Goal: Transaction & Acquisition: Obtain resource

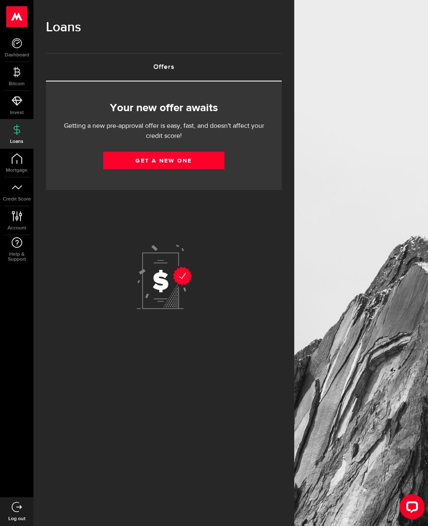
click at [128, 161] on link "Get a new one" at bounding box center [163, 161] width 121 height 18
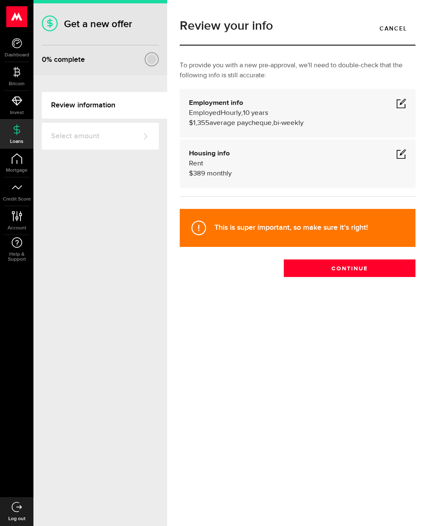
click at [403, 103] on span at bounding box center [401, 103] width 10 height 10
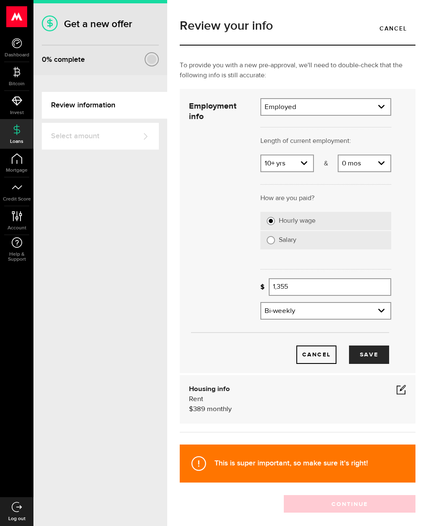
click at [304, 161] on select "Years 0 yrs 1 yr 2 yrs 3 yrs 4 yrs 5 yrs 6 yrs 7 yrs 8 yrs 9 yrs 10+ yrs" at bounding box center [287, 164] width 52 height 18
click at [312, 165] on select "Years 0 yrs 1 yr 2 yrs 3 yrs 4 yrs 5 yrs 6 yrs 7 yrs 8 yrs 9 yrs 10+ yrs" at bounding box center [287, 164] width 52 height 18
select select "10"
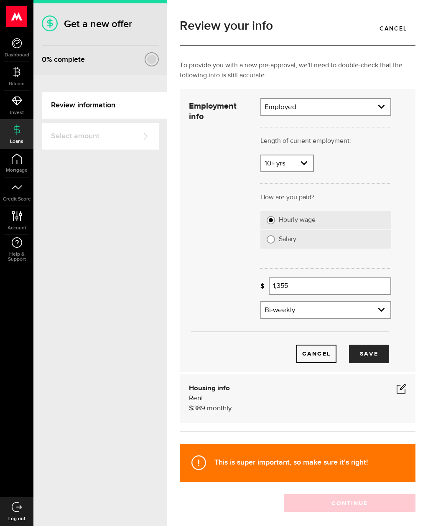
click at [369, 285] on input "1,355" at bounding box center [330, 287] width 122 height 18
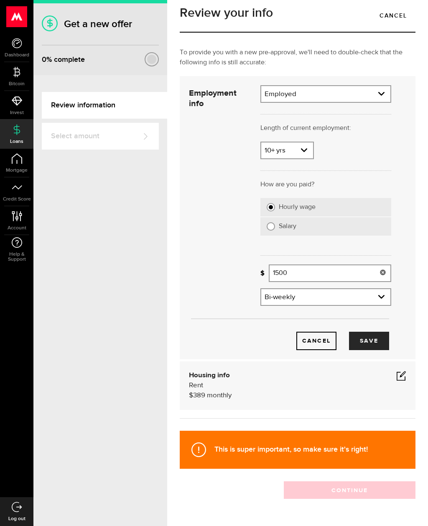
scroll to position [13, 0]
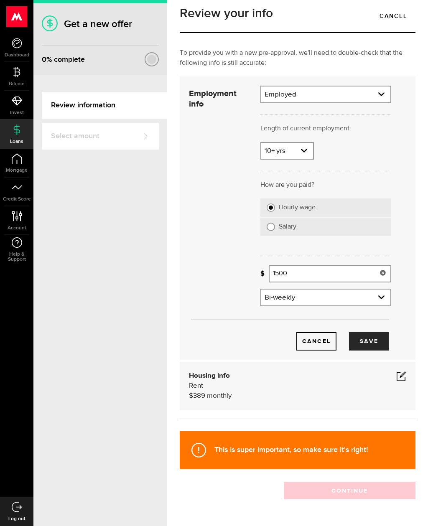
click at [375, 343] on button "Save" at bounding box center [369, 341] width 40 height 18
type input "1,500"
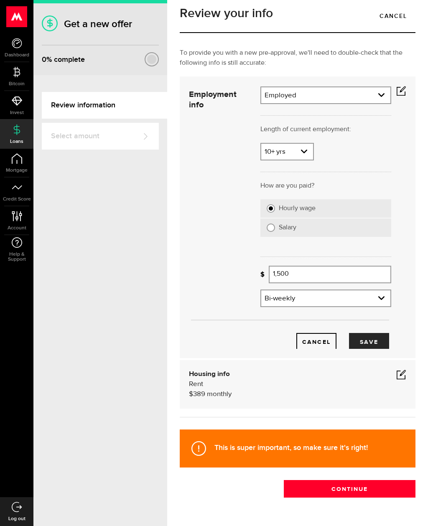
scroll to position [0, 0]
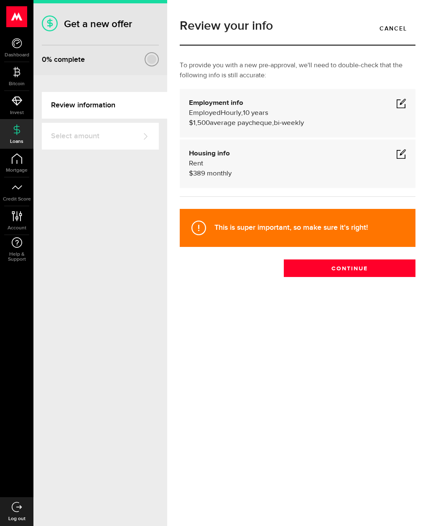
click at [400, 155] on span at bounding box center [401, 154] width 10 height 10
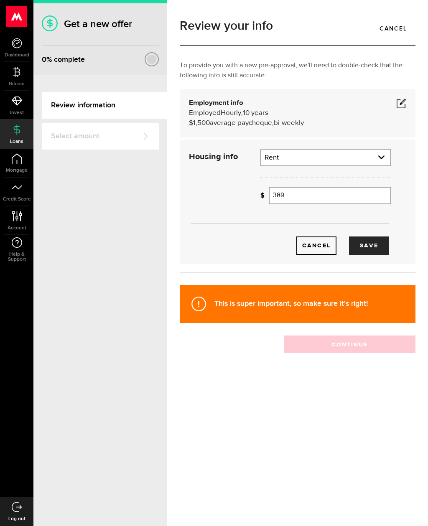
click at [363, 193] on input "389" at bounding box center [330, 196] width 122 height 18
type input "3"
type input "463"
click at [372, 244] on button "Save" at bounding box center [369, 246] width 40 height 18
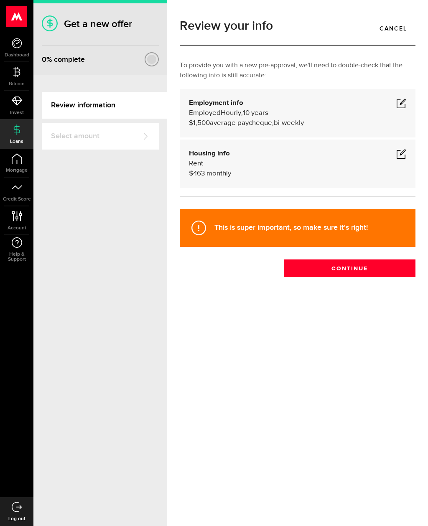
click at [382, 264] on button "Continue" at bounding box center [350, 269] width 132 height 18
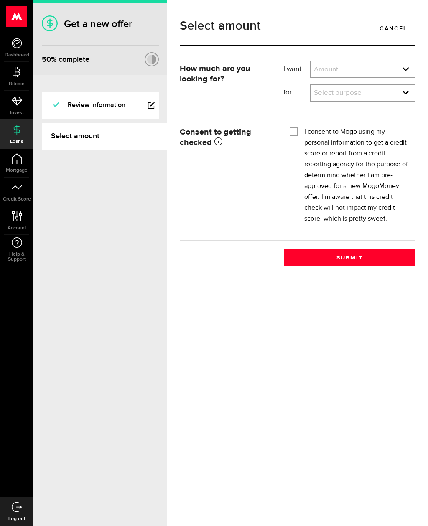
click at [407, 75] on select "Amount $500 $1000 $2000 $3000 $4000 $5000 $6000 $7000 $8000 $9000 $10000 $11000…" at bounding box center [363, 70] width 104 height 18
select select "2000"
click at [400, 89] on select "Select purpose Credit Card Refinancing/Pay Off Credit Cards Debt Consolidation …" at bounding box center [363, 94] width 104 height 18
select select "Emergency Loan"
click at [296, 127] on input "I consent to Mogo using my personal information to get a credit score or report…" at bounding box center [294, 131] width 8 height 8
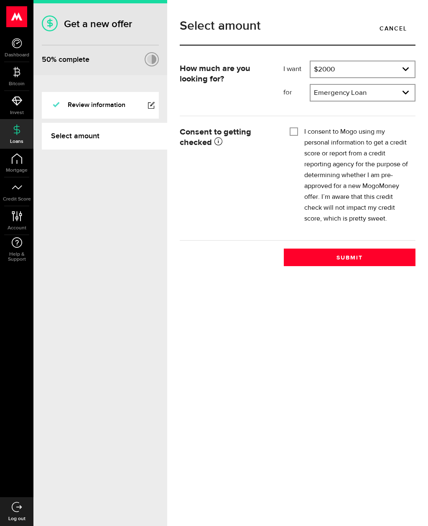
checkbox input "true"
click at [372, 255] on button "Submit" at bounding box center [350, 258] width 132 height 18
click at [393, 26] on link "Cancel" at bounding box center [393, 29] width 44 height 18
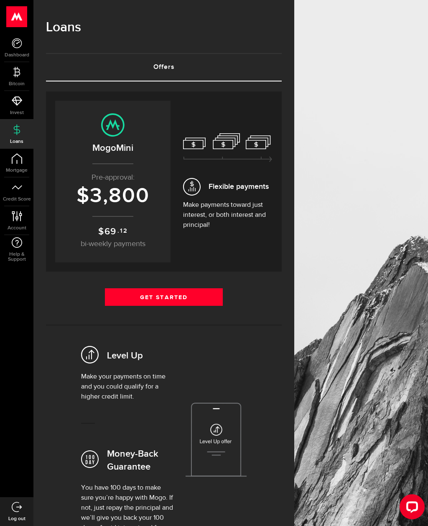
click at [199, 189] on icon at bounding box center [192, 187] width 18 height 18
click at [236, 214] on p "Make payments toward just interest, or both interest and principal!" at bounding box center [227, 215] width 89 height 30
